Goal: Task Accomplishment & Management: Manage account settings

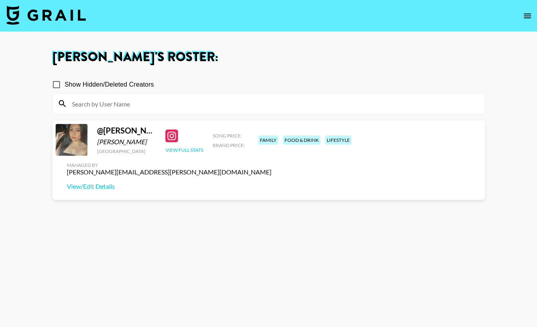
click at [187, 153] on button "View Full Stats" at bounding box center [184, 150] width 38 height 6
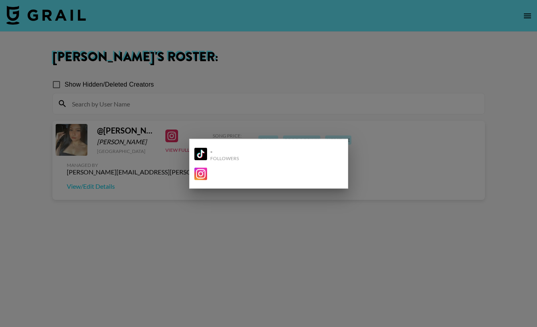
click at [289, 99] on div at bounding box center [268, 163] width 537 height 327
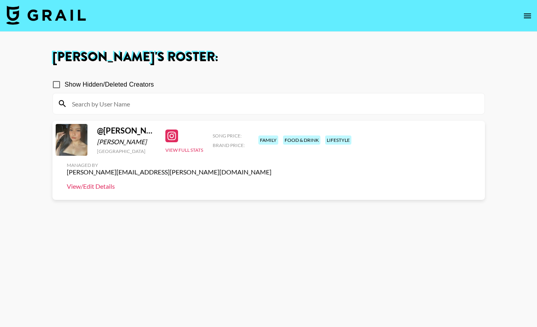
click at [272, 183] on link "View/Edit Details" at bounding box center [169, 187] width 205 height 8
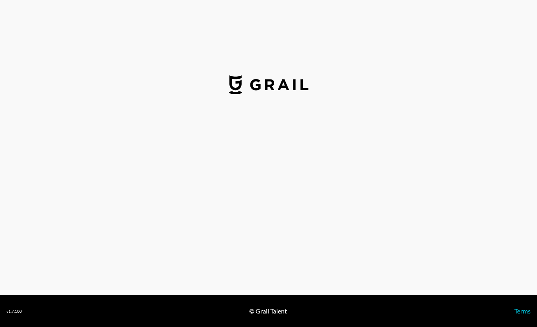
select select "USD"
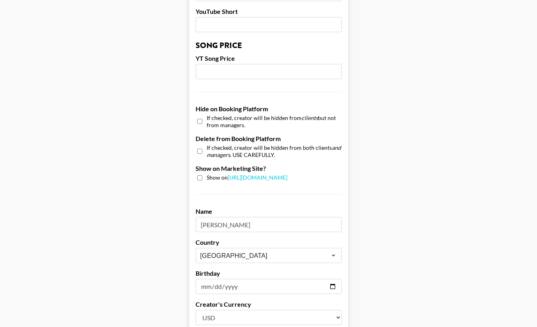
scroll to position [686, 0]
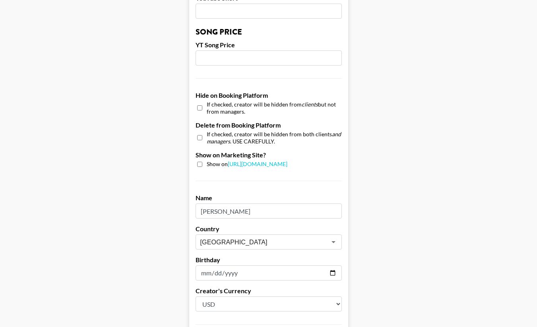
click at [204, 161] on div "Show on [URL][DOMAIN_NAME]" at bounding box center [269, 165] width 146 height 8
click at [198, 162] on input "checkbox" at bounding box center [199, 164] width 5 height 5
checkbox input "true"
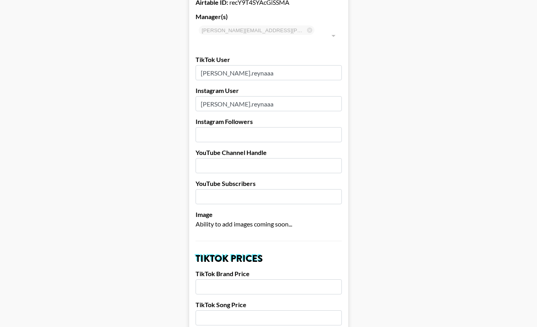
scroll to position [0, 0]
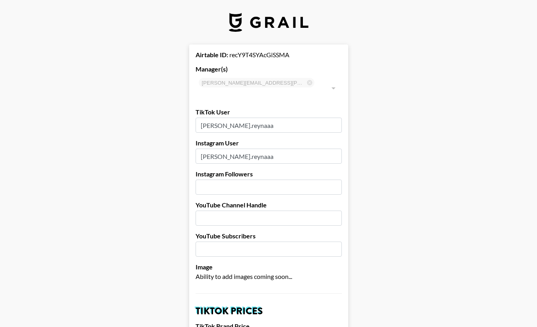
click at [231, 180] on input "number" at bounding box center [269, 187] width 146 height 15
type input "35700"
click at [255, 211] on input "text" at bounding box center [269, 218] width 146 height 15
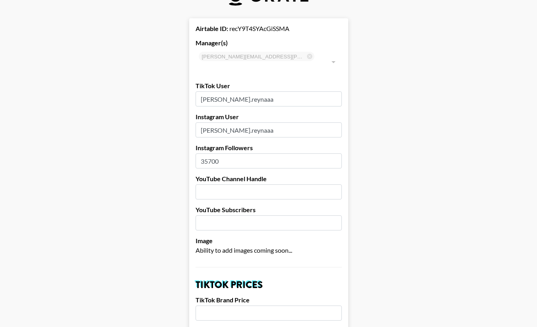
scroll to position [29, 0]
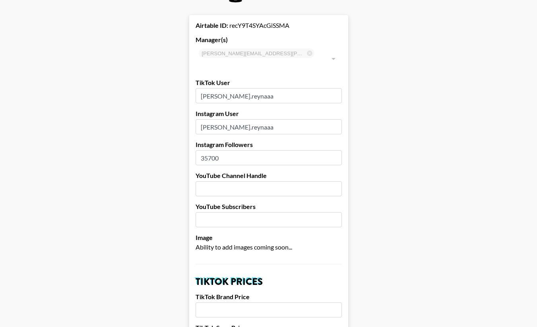
click at [302, 234] on div "Image Ability to add images coming soon..." at bounding box center [269, 243] width 146 height 18
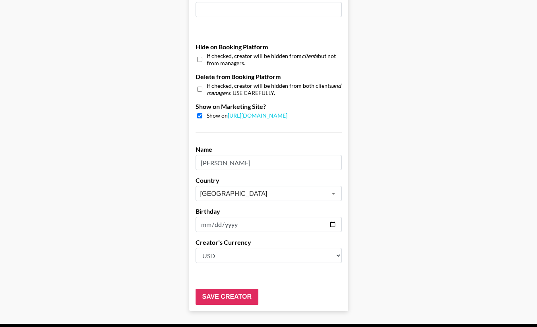
scroll to position [752, 0]
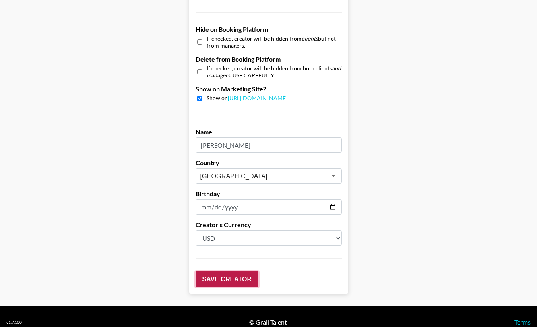
click at [237, 273] on input "Save Creator" at bounding box center [227, 280] width 63 height 16
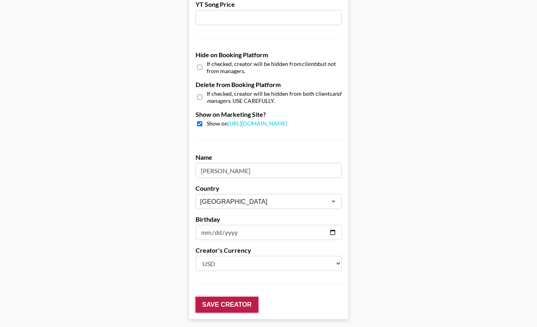
scroll to position [777, 0]
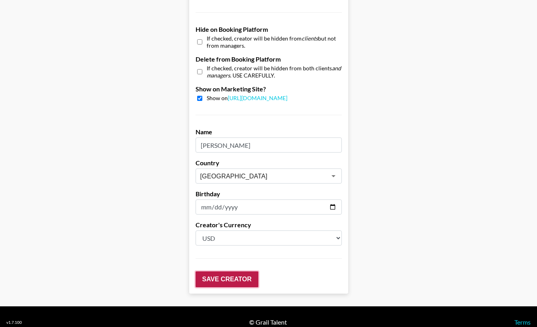
click at [220, 272] on input "Save Creator" at bounding box center [227, 280] width 63 height 16
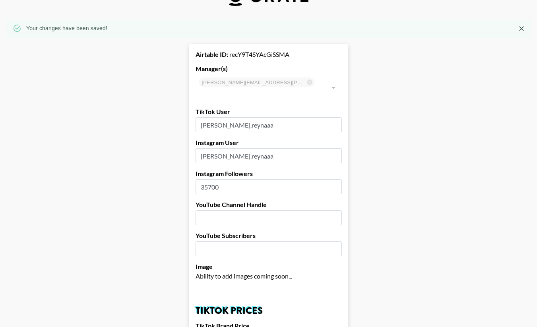
scroll to position [0, 0]
